Goal: Task Accomplishment & Management: Complete application form

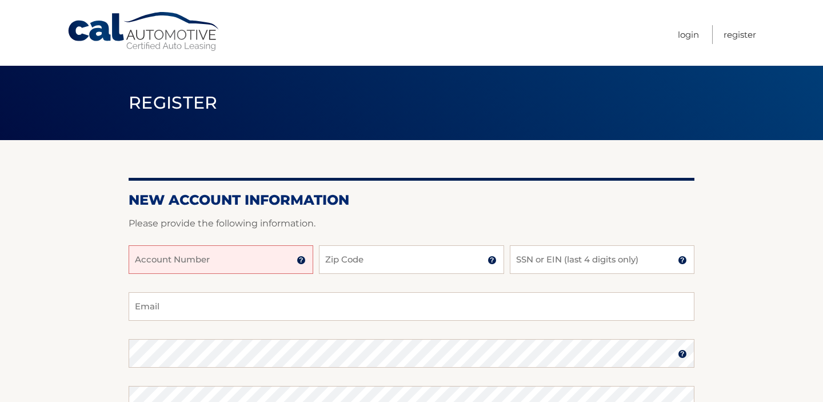
click at [223, 263] on input "Account Number" at bounding box center [221, 259] width 185 height 29
type input "44455989125"
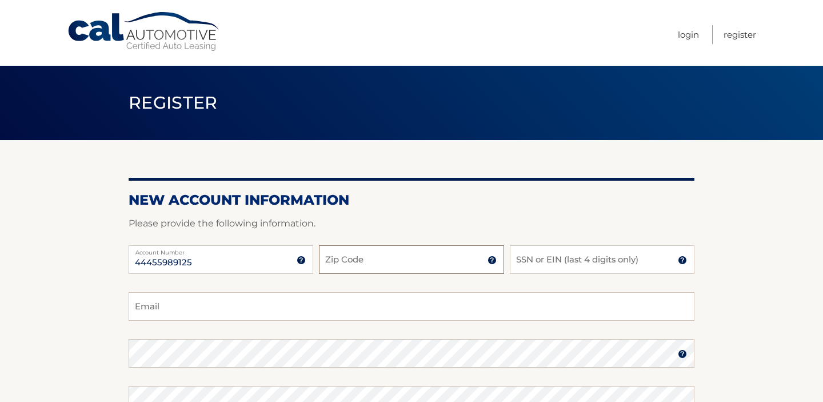
click at [358, 264] on input "Zip Code" at bounding box center [411, 259] width 185 height 29
type input "10308"
click at [570, 266] on input "SSN or EIN (last 4 digits only)" at bounding box center [602, 259] width 185 height 29
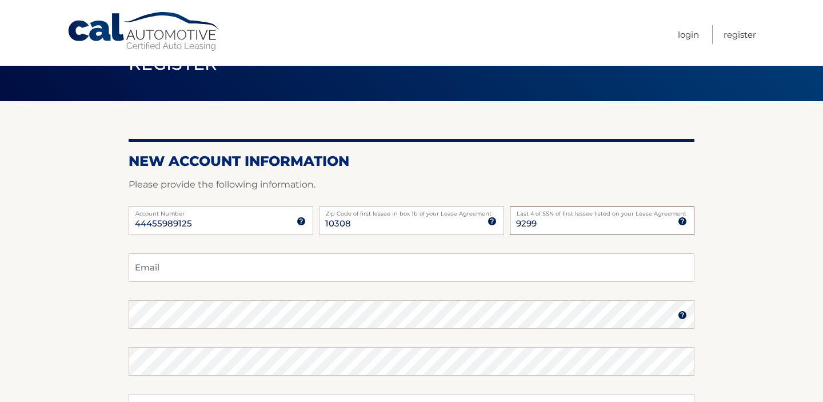
type input "9299"
click at [543, 278] on input "Email" at bounding box center [412, 267] width 566 height 29
type input "Josephcarollo281@gmail.com"
click at [514, 296] on fieldset "Josephcarollo281@gmail.com Email Password Password should be a minimum of 6 cha…" at bounding box center [412, 400] width 566 height 294
click at [683, 316] on img at bounding box center [681, 314] width 9 height 9
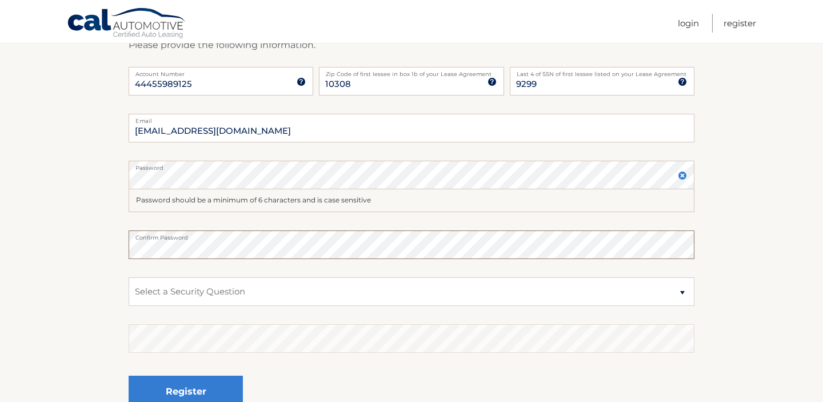
scroll to position [179, 0]
click at [375, 272] on fieldset "Josephcarollo281@gmail.com Email Password Password should be a minimum of 6 cha…" at bounding box center [412, 271] width 566 height 317
click at [373, 279] on select "Select a Security Question What was the name of your elementary school? What is…" at bounding box center [412, 290] width 566 height 29
select select "2"
click at [129, 276] on select "Select a Security Question What was the name of your elementary school? What is…" at bounding box center [412, 290] width 566 height 29
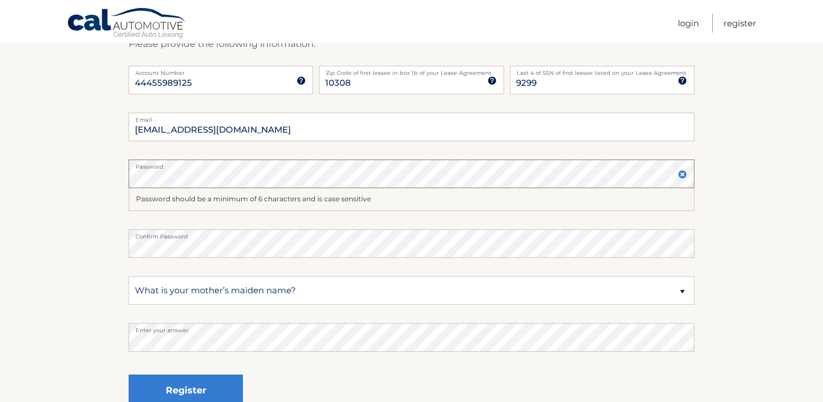
click at [127, 179] on section "New Account Information Please provide the following information. 44455989125 A…" at bounding box center [411, 195] width 823 height 469
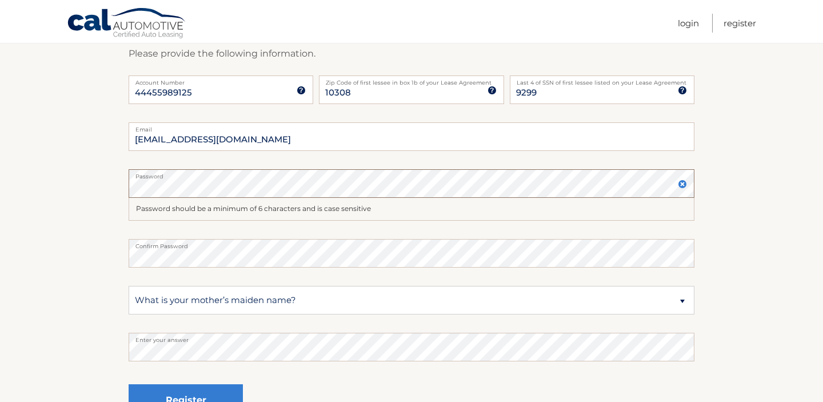
scroll to position [294, 0]
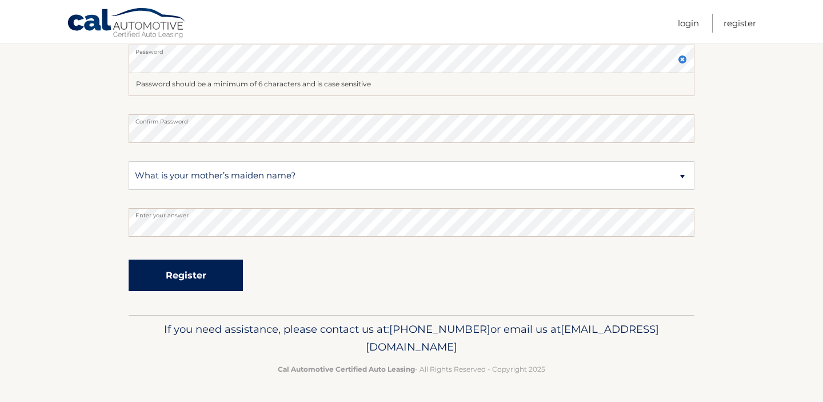
click at [208, 286] on button "Register" at bounding box center [186, 274] width 114 height 31
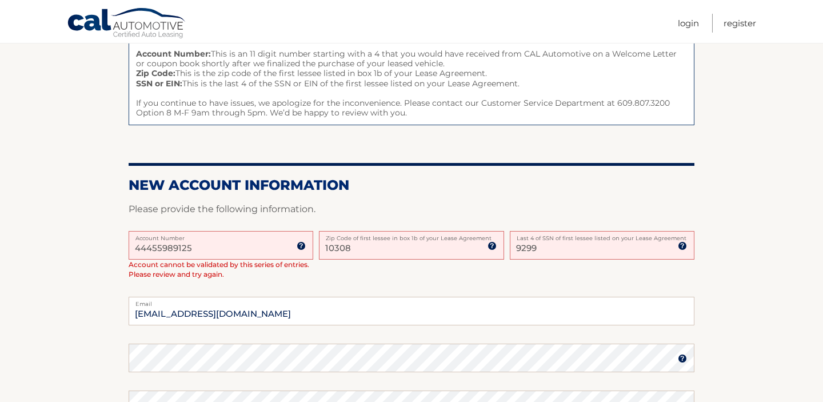
scroll to position [155, 0]
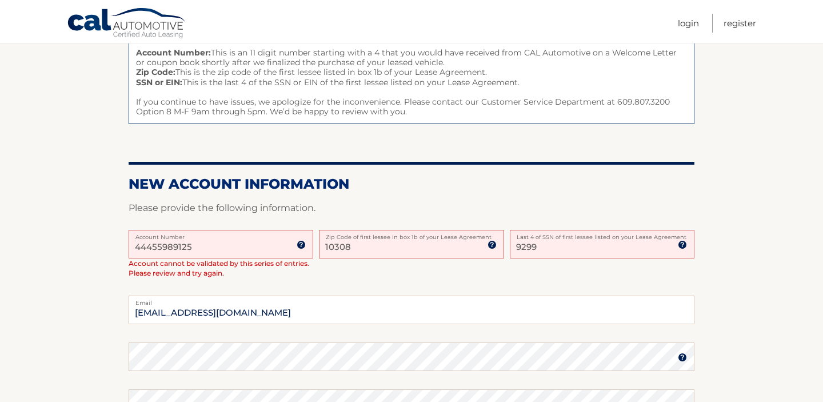
click at [298, 245] on img at bounding box center [300, 244] width 9 height 9
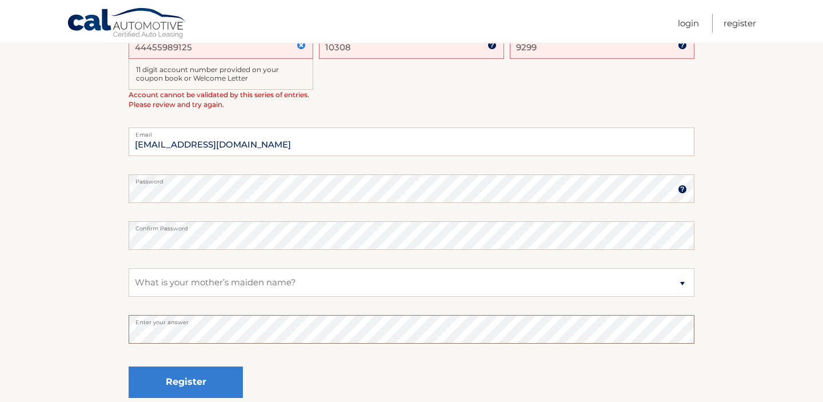
scroll to position [360, 0]
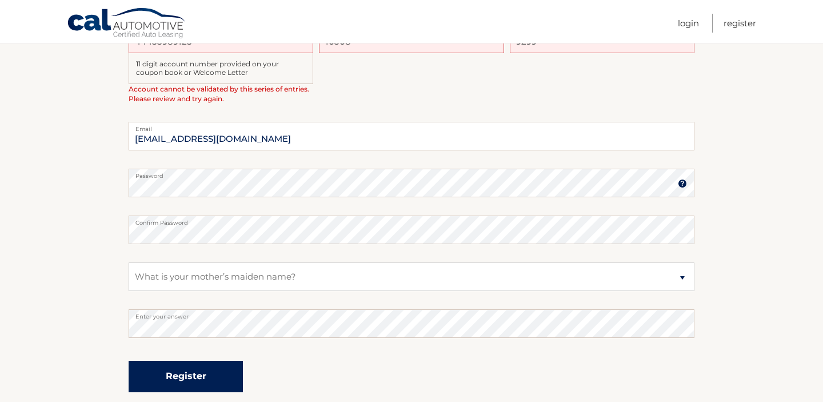
click at [214, 363] on button "Register" at bounding box center [186, 375] width 114 height 31
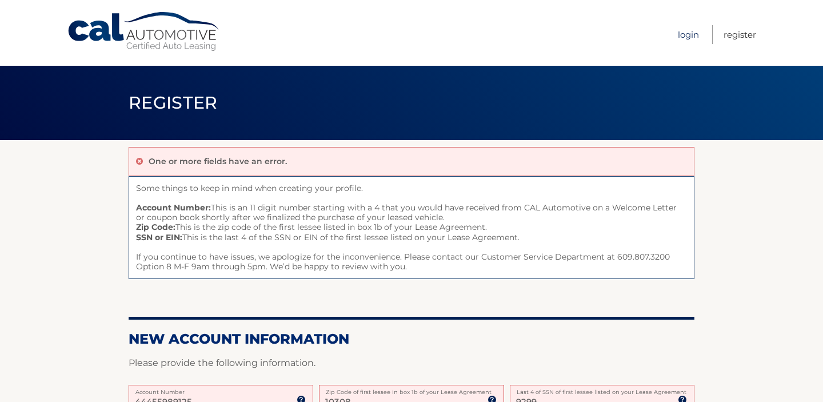
click at [689, 37] on link "Login" at bounding box center [687, 34] width 21 height 19
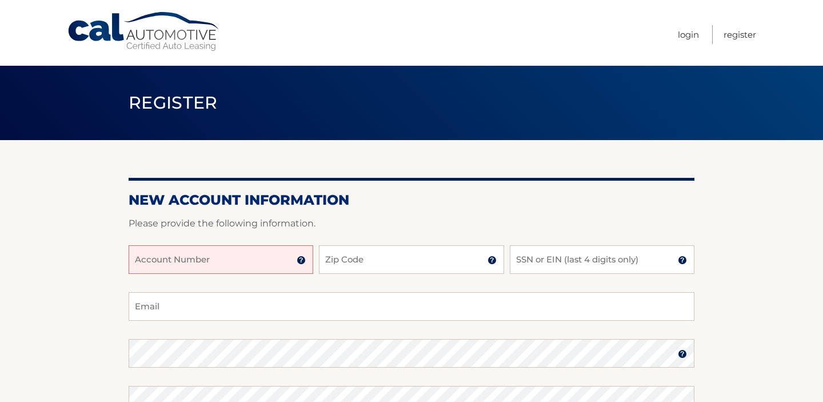
click at [255, 254] on input "Account Number" at bounding box center [221, 259] width 185 height 29
click at [300, 261] on img at bounding box center [300, 259] width 9 height 9
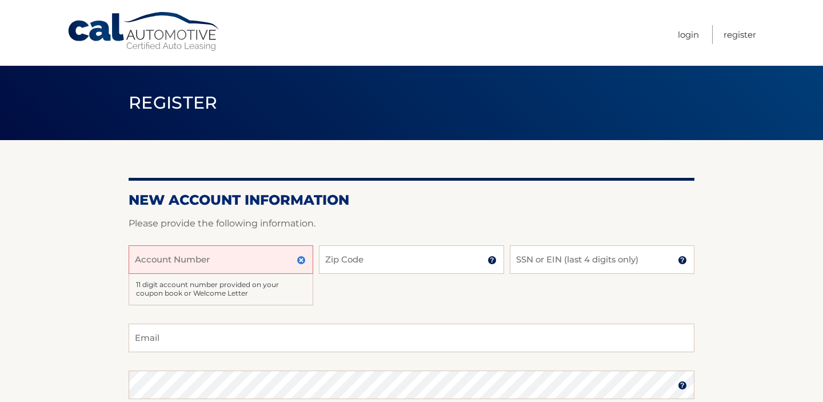
click at [307, 263] on input "Account Number" at bounding box center [221, 259] width 185 height 29
click at [249, 264] on input "Account Number" at bounding box center [221, 259] width 185 height 29
type input "44455989125"
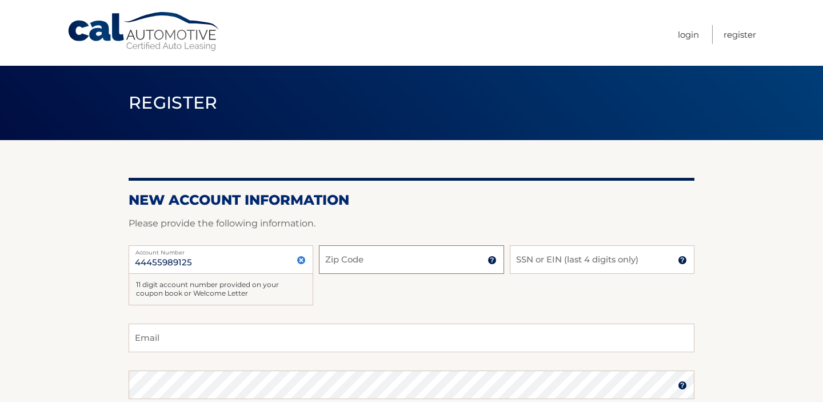
click at [426, 257] on input "Zip Code" at bounding box center [411, 259] width 185 height 29
type input "10308"
click at [571, 266] on input "SSN or EIN (last 4 digits only)" at bounding box center [602, 259] width 185 height 29
type input "9"
type input "9299"
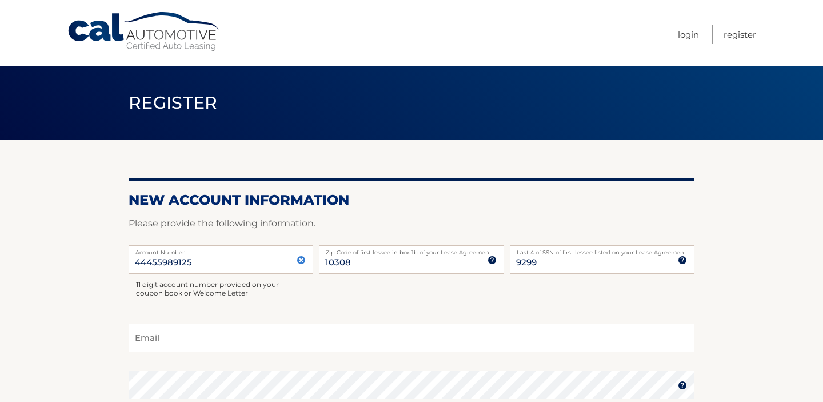
click at [535, 348] on input "Email" at bounding box center [412, 337] width 566 height 29
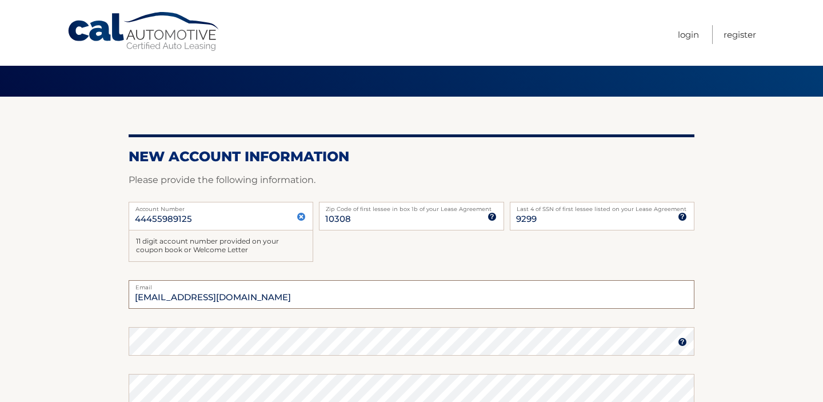
scroll to position [61, 0]
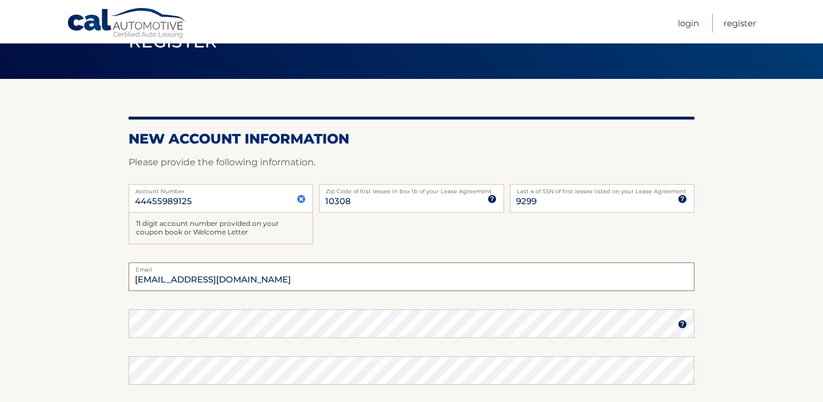
type input "[EMAIL_ADDRESS][DOMAIN_NAME]"
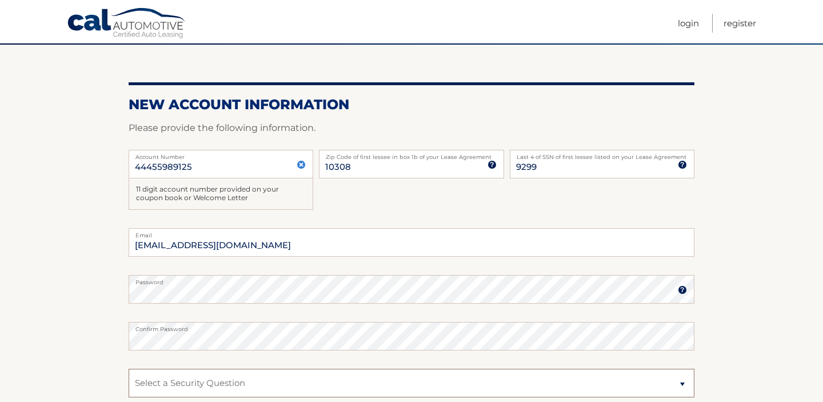
click at [446, 387] on select "Select a Security Question What was the name of your elementary school? What is…" at bounding box center [412, 382] width 566 height 29
select select "2"
click at [129, 368] on select "Select a Security Question What was the name of your elementary school? What is…" at bounding box center [412, 382] width 566 height 29
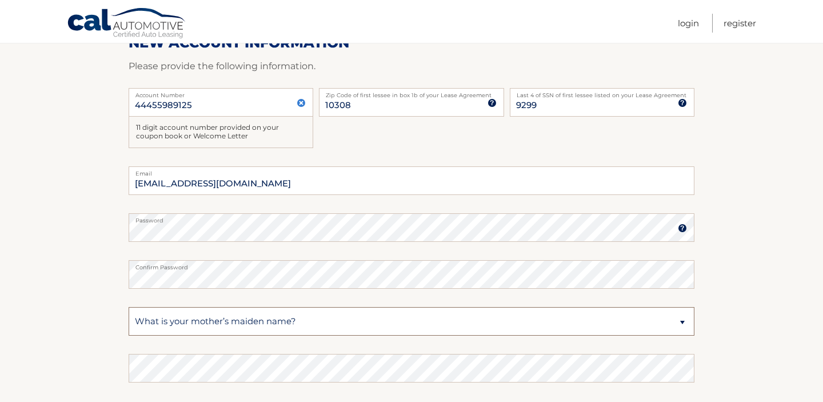
scroll to position [185, 0]
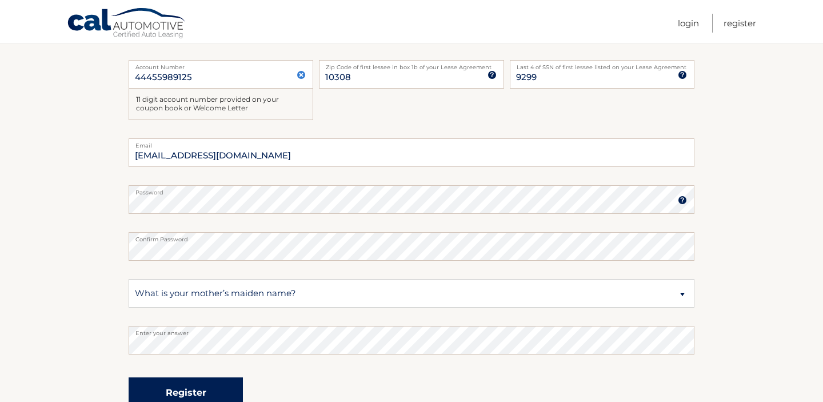
click at [235, 390] on button "Register" at bounding box center [186, 392] width 114 height 31
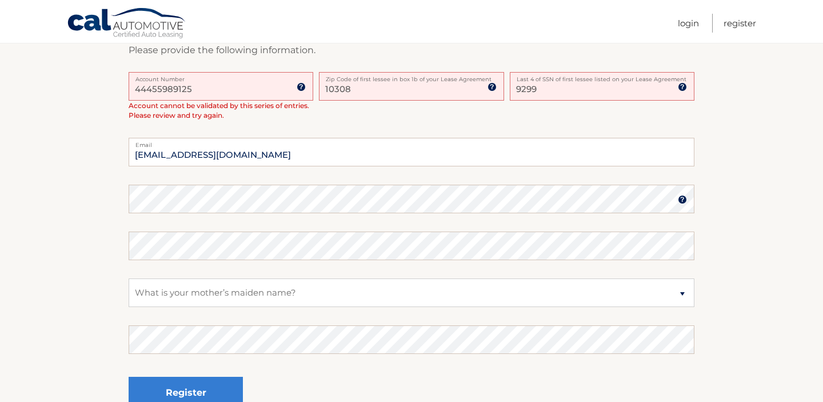
scroll to position [315, 0]
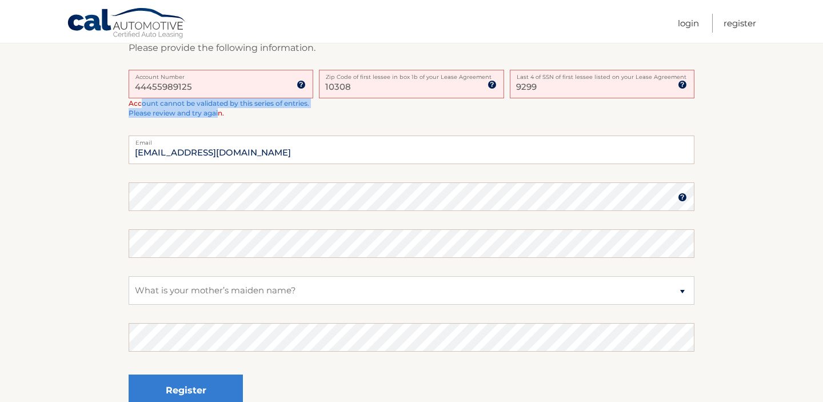
drag, startPoint x: 131, startPoint y: 104, endPoint x: 215, endPoint y: 114, distance: 84.5
click at [215, 114] on span "Account cannot be validated by this series of entries. Please review and try ag…" at bounding box center [219, 108] width 181 height 18
drag, startPoint x: 129, startPoint y: 103, endPoint x: 318, endPoint y: 104, distance: 188.5
click at [318, 104] on div "44455989125 Account Number 11 digit account number provided on your coupon book…" at bounding box center [412, 103] width 566 height 66
copy span "Account cannot be validated by this series of entries."
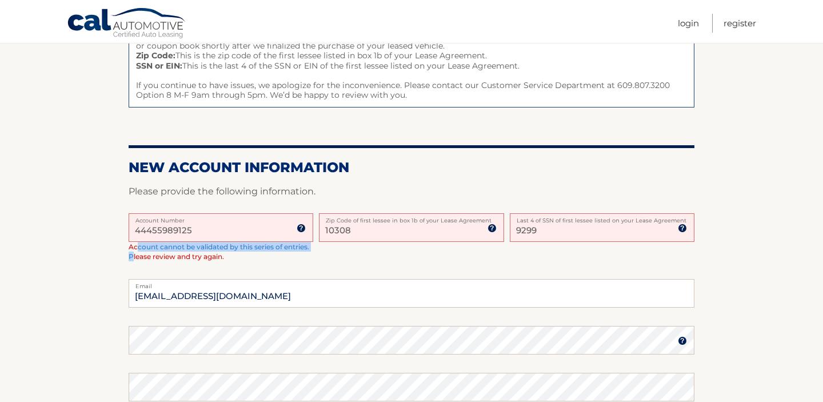
scroll to position [176, 0]
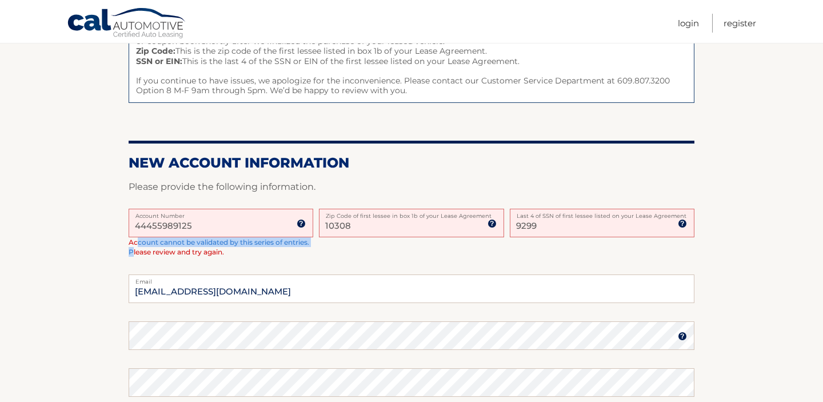
click at [250, 175] on form "New Account Information Please provide the following information. 44455989125 A…" at bounding box center [412, 361] width 566 height 414
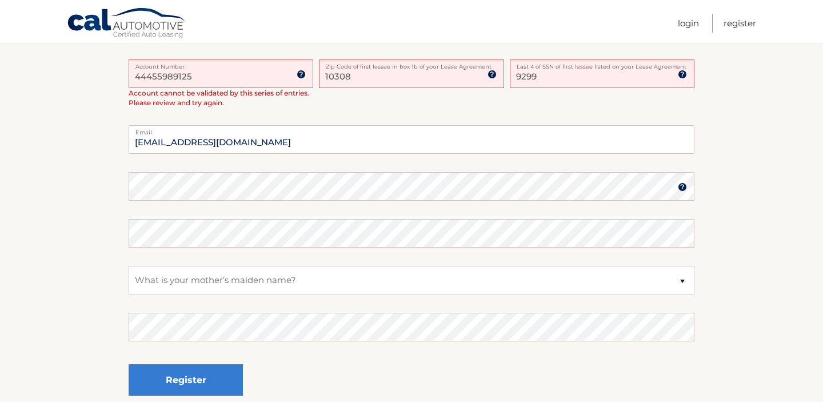
scroll to position [299, 0]
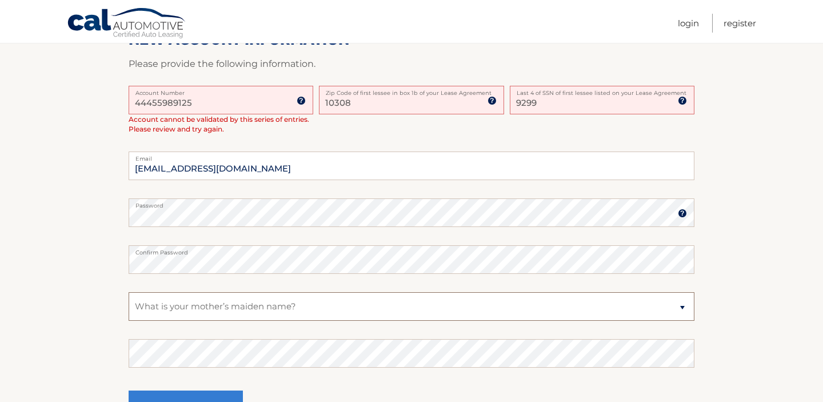
click at [242, 300] on select "Select a Security Question What was the name of your elementary school? What is…" at bounding box center [412, 306] width 566 height 29
click at [129, 292] on select "Select a Security Question What was the name of your elementary school? What is…" at bounding box center [412, 306] width 566 height 29
click at [203, 392] on button "Register" at bounding box center [186, 405] width 114 height 31
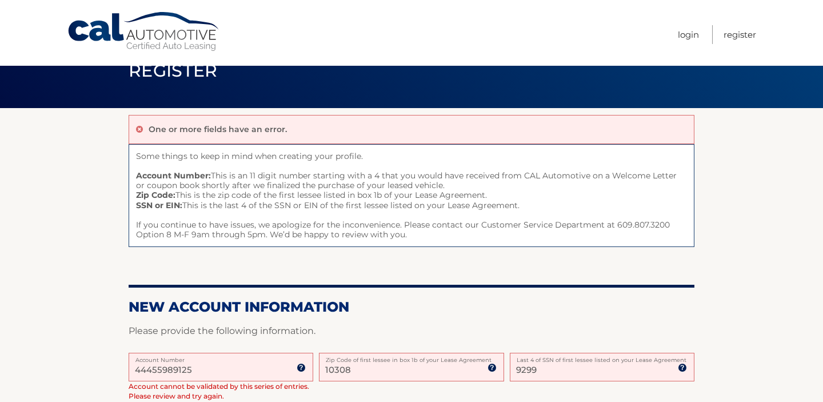
scroll to position [26, 0]
